Goal: Information Seeking & Learning: Compare options

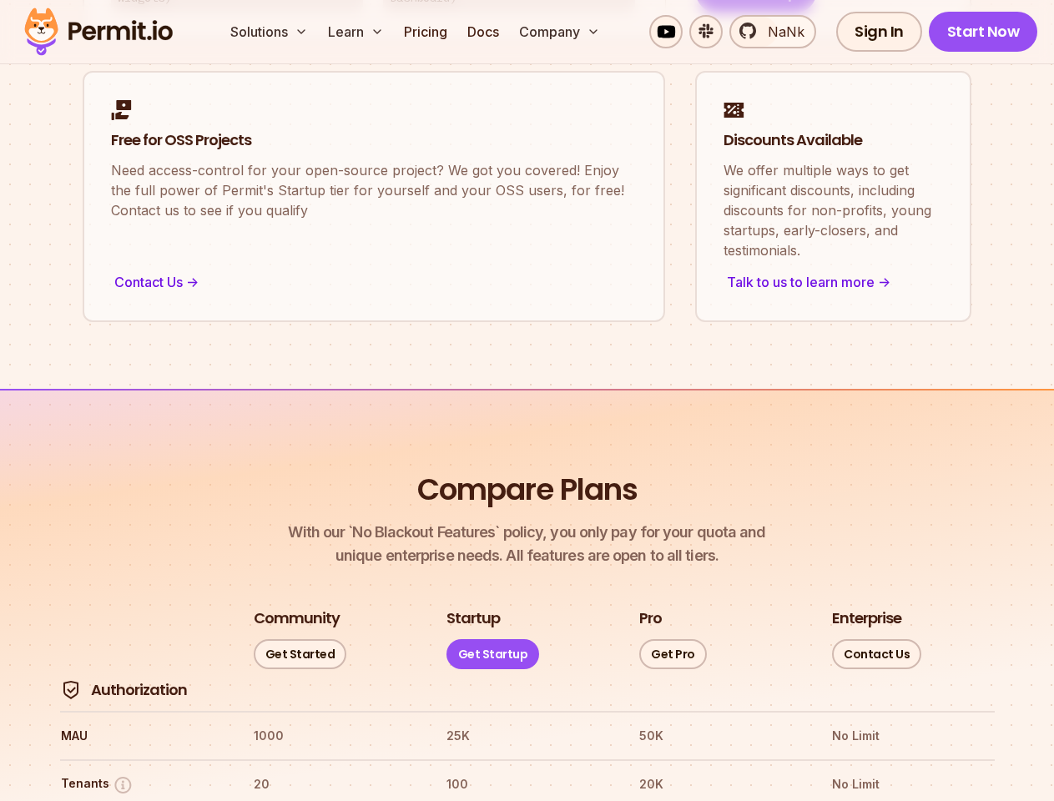
scroll to position [1912, 0]
click at [270, 32] on button "Solutions" at bounding box center [269, 31] width 91 height 33
click at [356, 32] on button "Learn" at bounding box center [355, 31] width 69 height 33
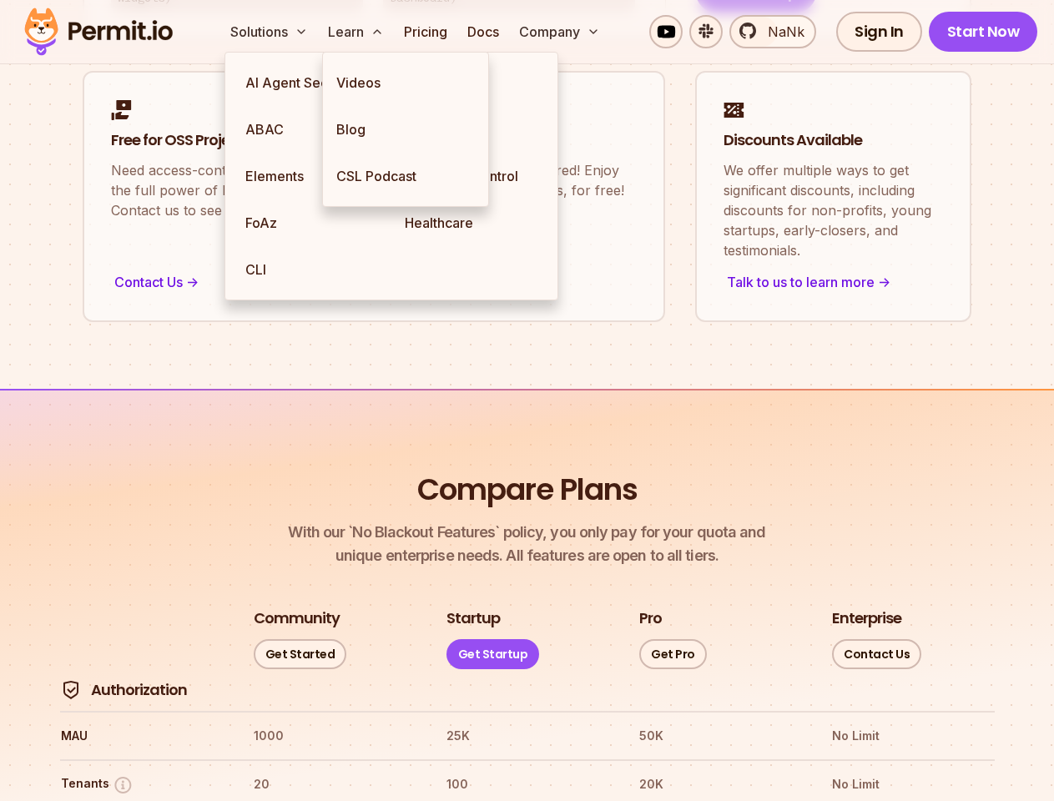
click at [560, 32] on button "Company" at bounding box center [560, 31] width 94 height 33
click at [97, 775] on button "Tenants" at bounding box center [97, 785] width 73 height 21
